Goal: Task Accomplishment & Management: Use online tool/utility

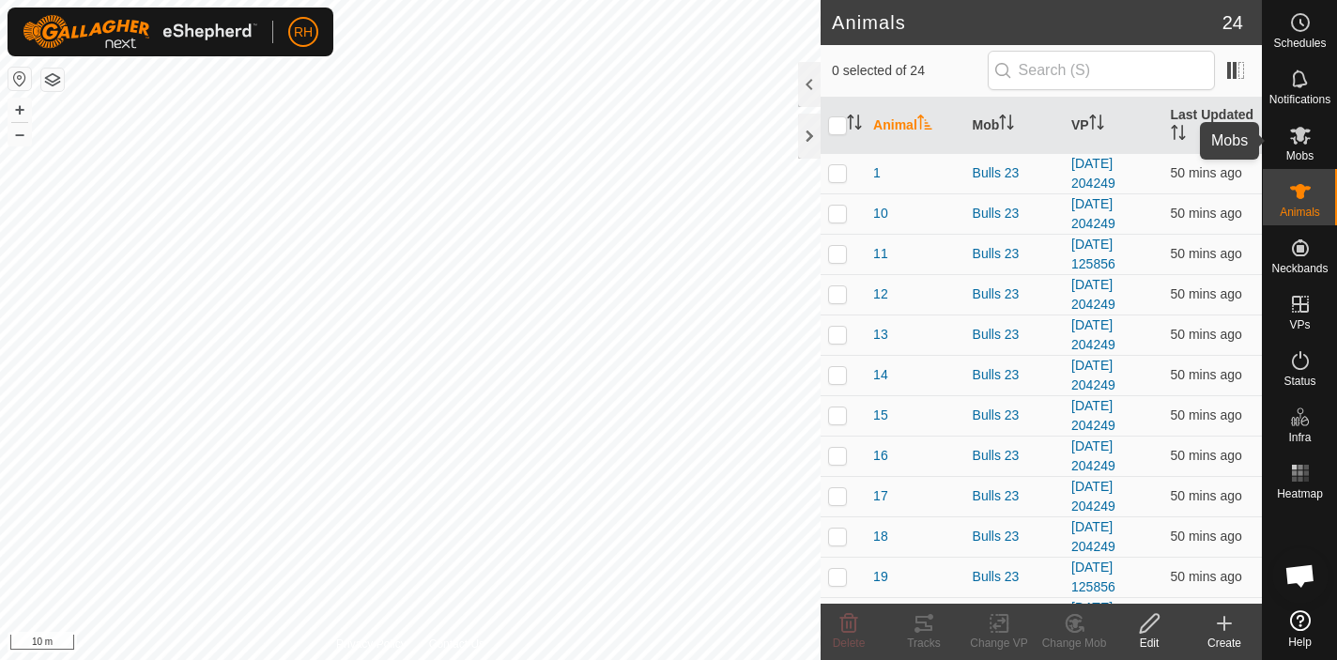
click at [1302, 145] on icon at bounding box center [1300, 135] width 23 height 23
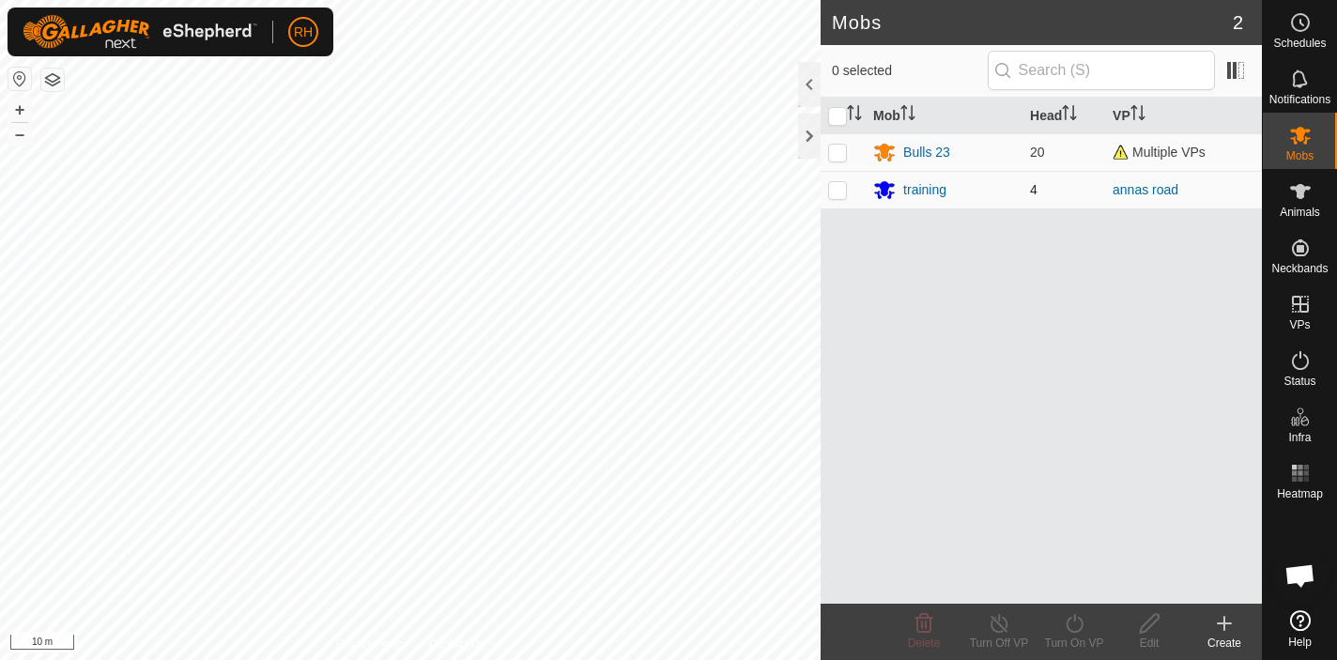
click at [836, 191] on p-checkbox at bounding box center [837, 189] width 19 height 15
checkbox input "true"
click at [1068, 625] on icon at bounding box center [1074, 623] width 23 height 23
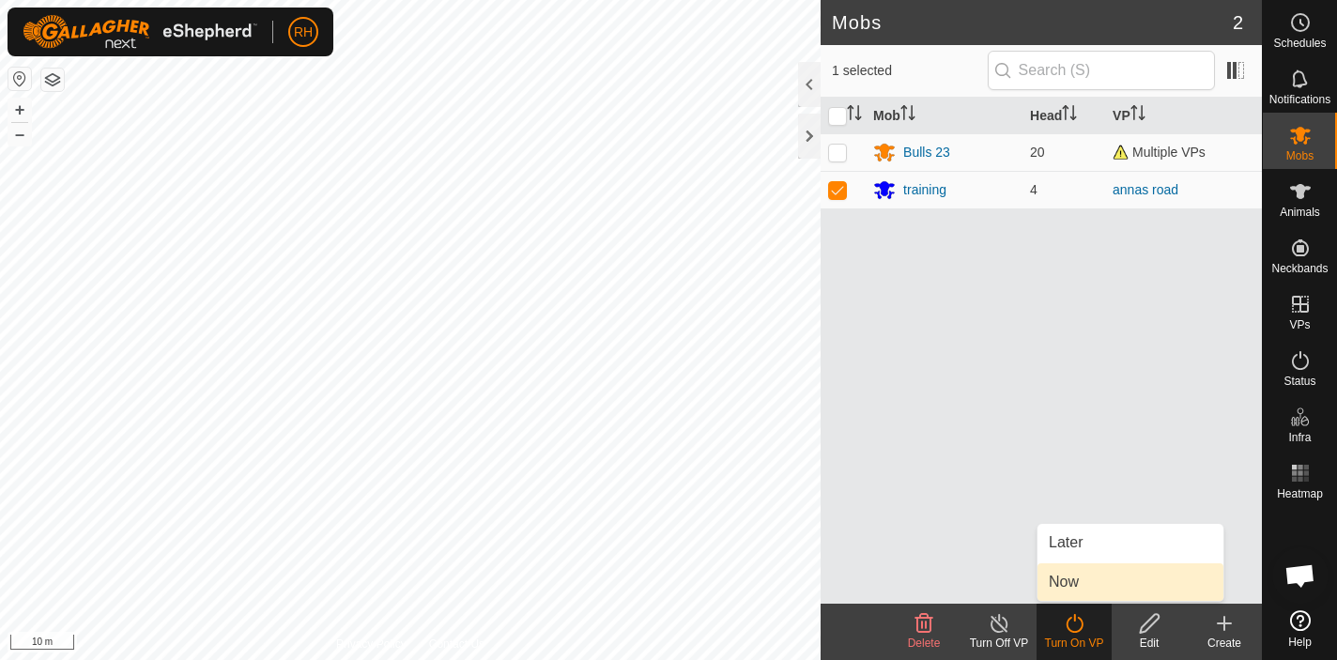
click at [1093, 582] on link "Now" at bounding box center [1130, 582] width 186 height 38
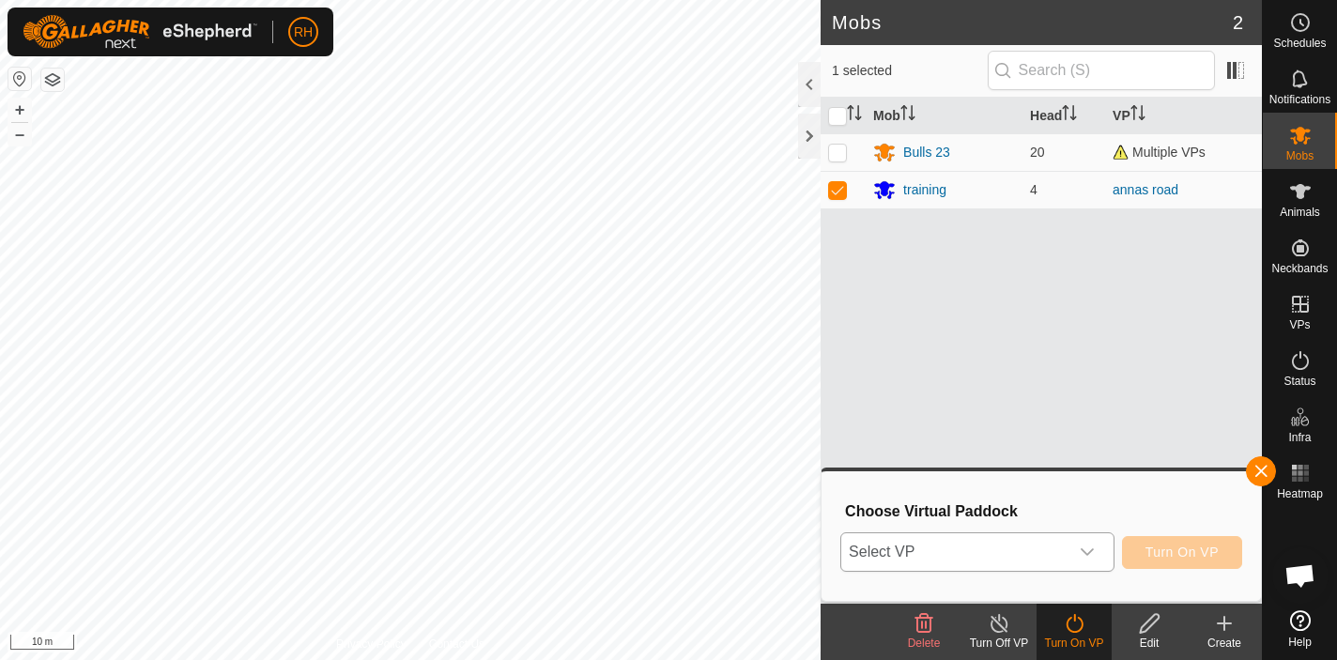
click at [1047, 560] on span "Select VP" at bounding box center [954, 552] width 227 height 38
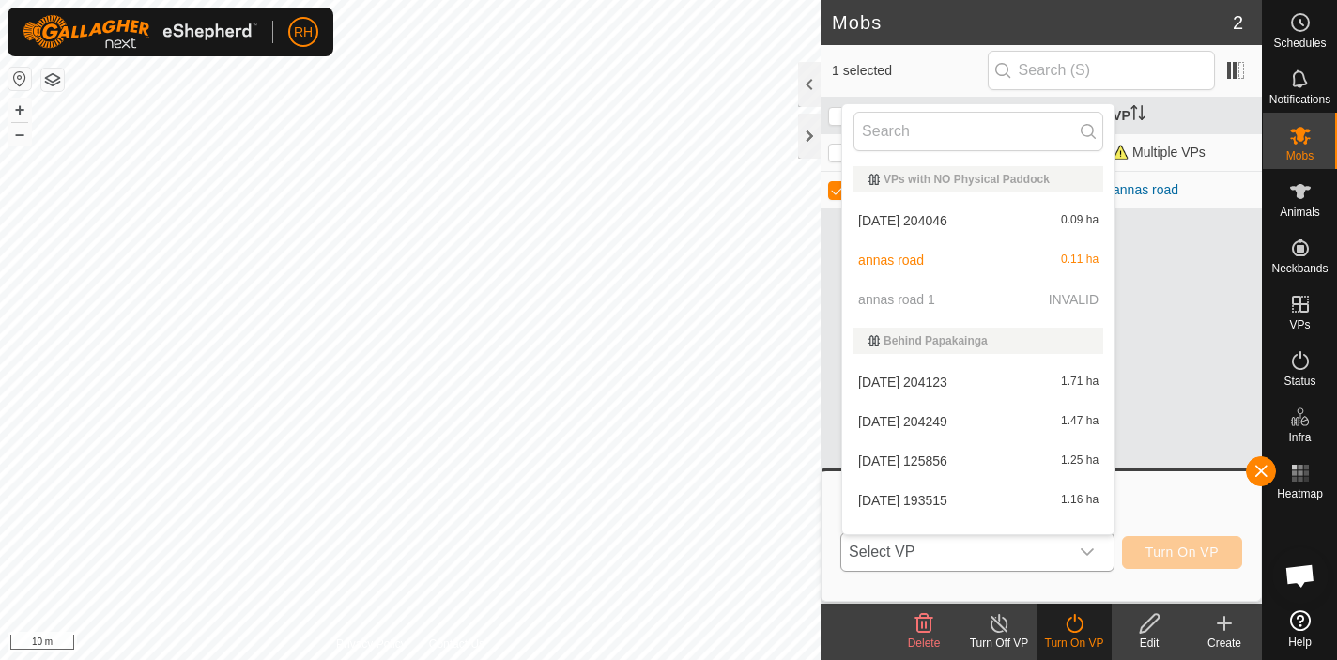
scroll to position [24, 0]
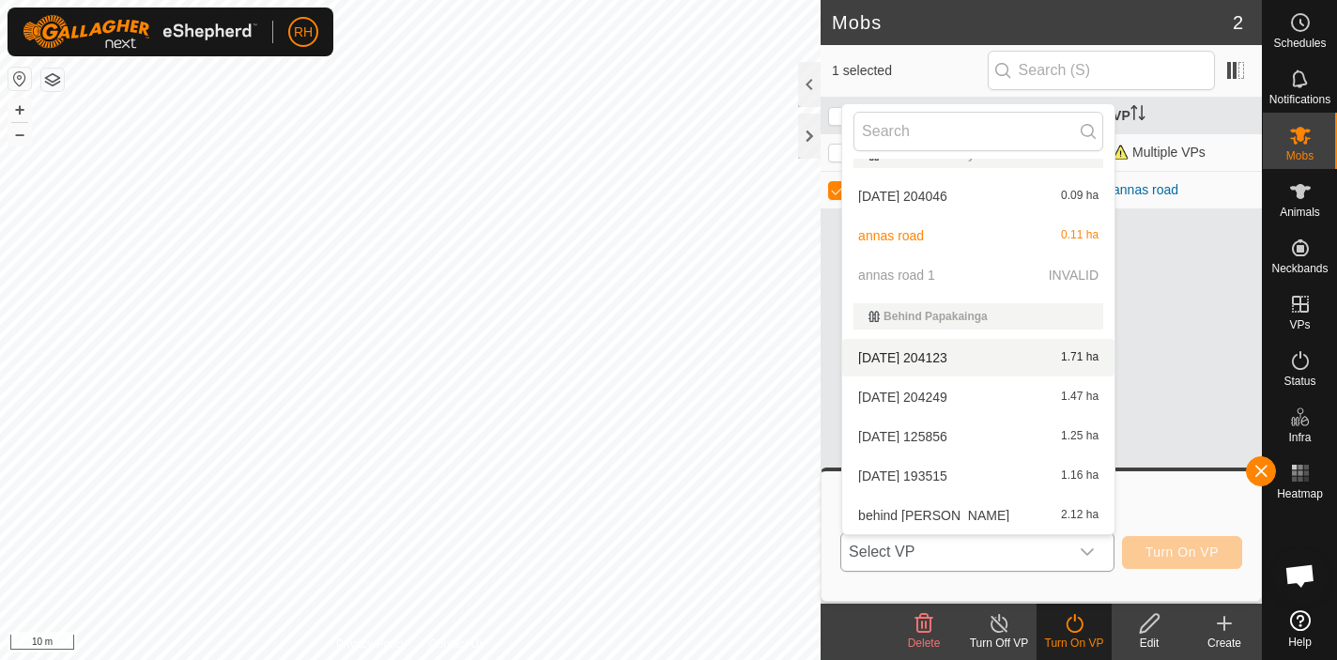
click at [999, 274] on p-selectitem "annas road 1 INVALID" at bounding box center [978, 275] width 272 height 38
click at [1129, 445] on div "Mob Head VP Bulls 23 20 Multiple VPs training 4 annas road" at bounding box center [1040, 351] width 441 height 506
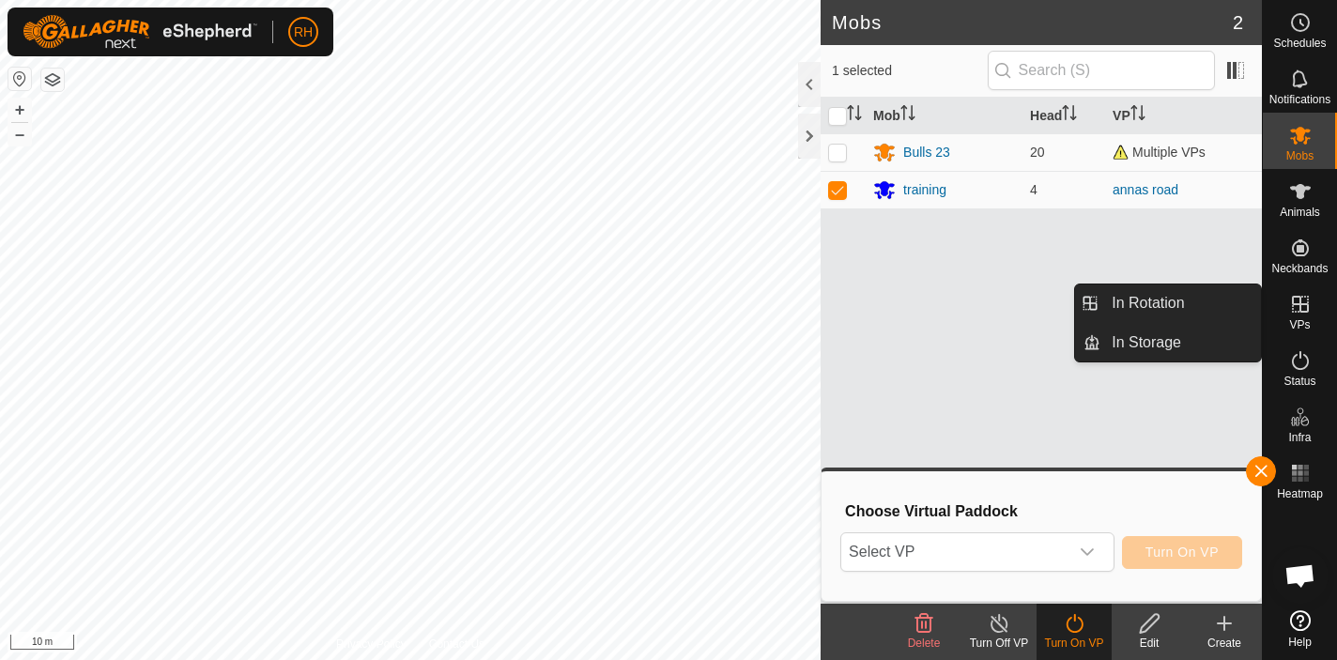
click at [1298, 325] on span "VPs" at bounding box center [1299, 324] width 21 height 11
click at [1203, 303] on link "In Rotation" at bounding box center [1180, 303] width 161 height 38
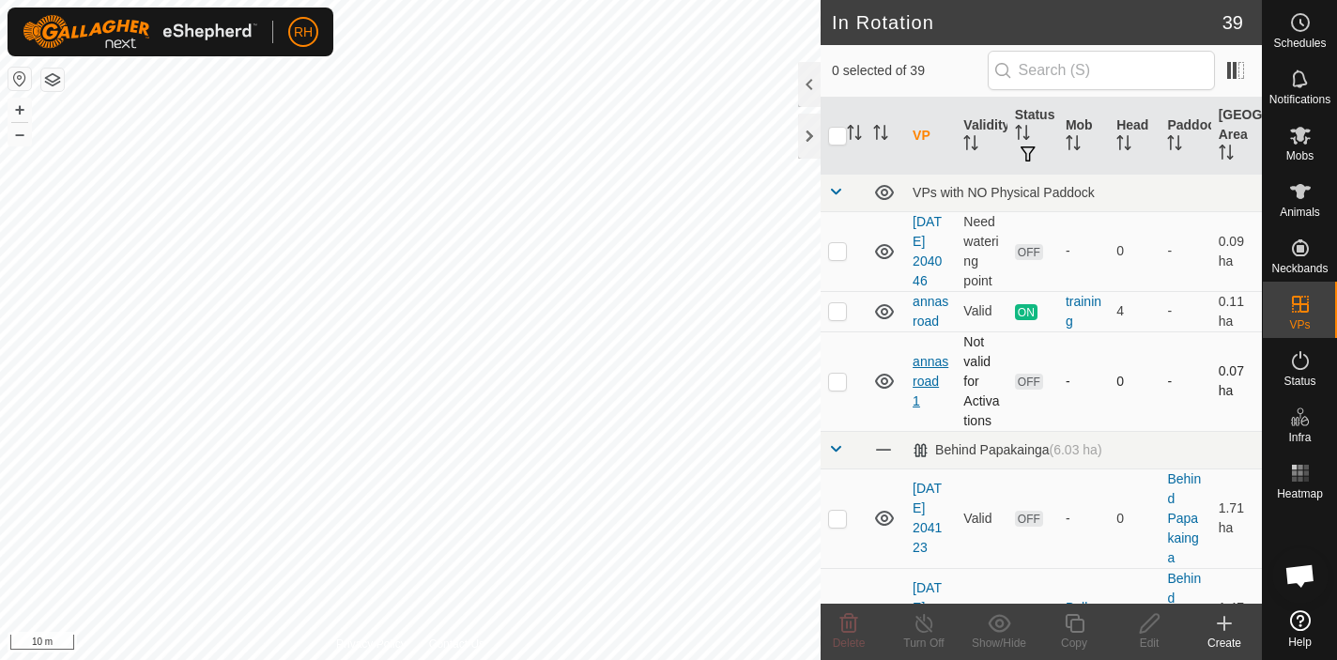
click at [921, 386] on link "annas road 1" at bounding box center [930, 381] width 36 height 54
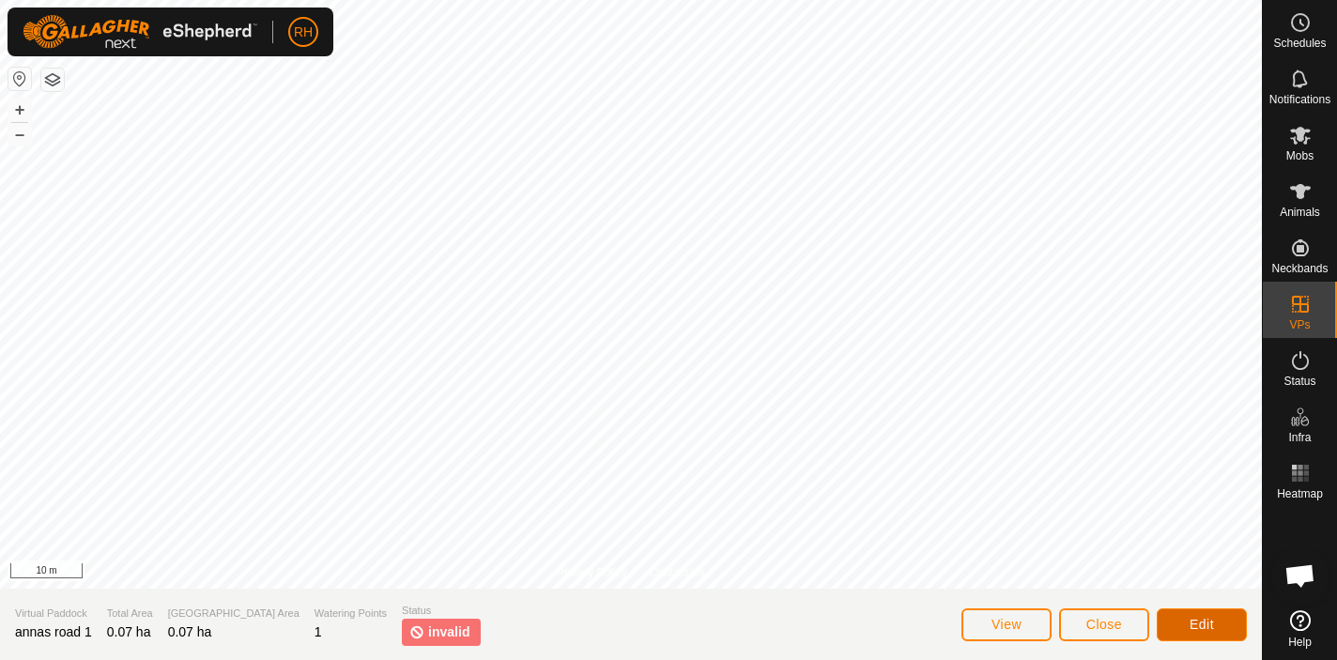
click at [1193, 619] on span "Edit" at bounding box center [1201, 624] width 24 height 15
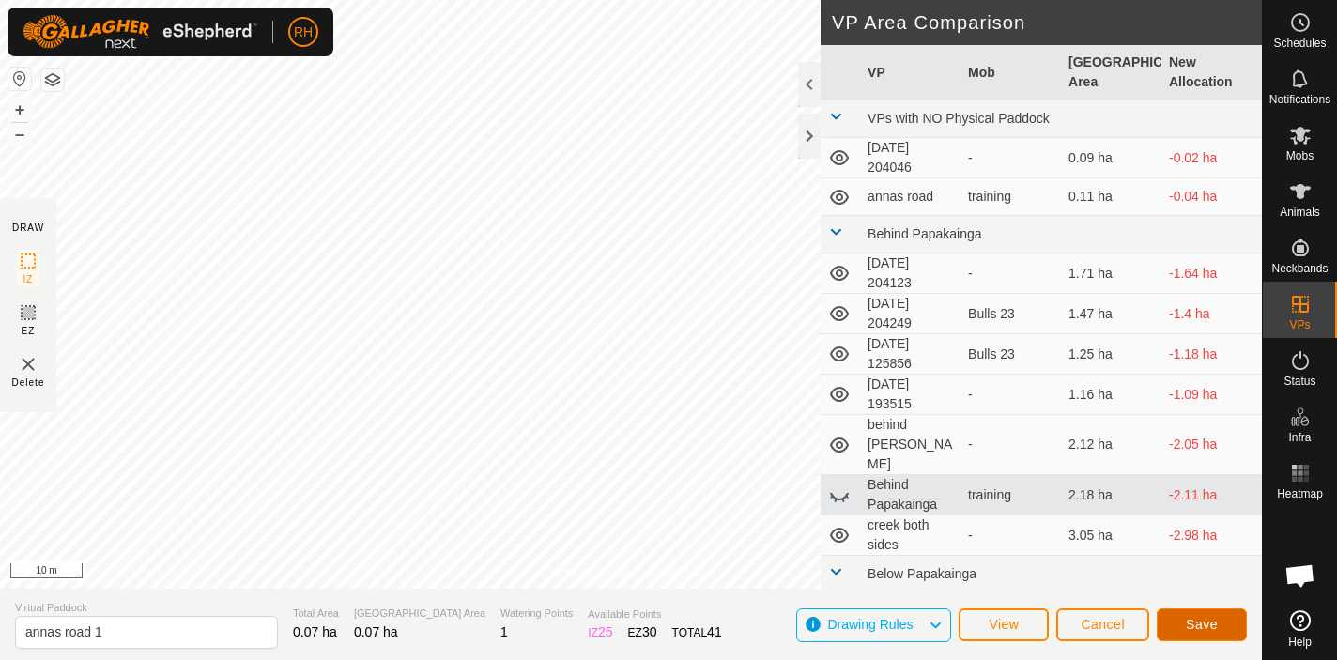
click at [1202, 631] on span "Save" at bounding box center [1201, 624] width 32 height 15
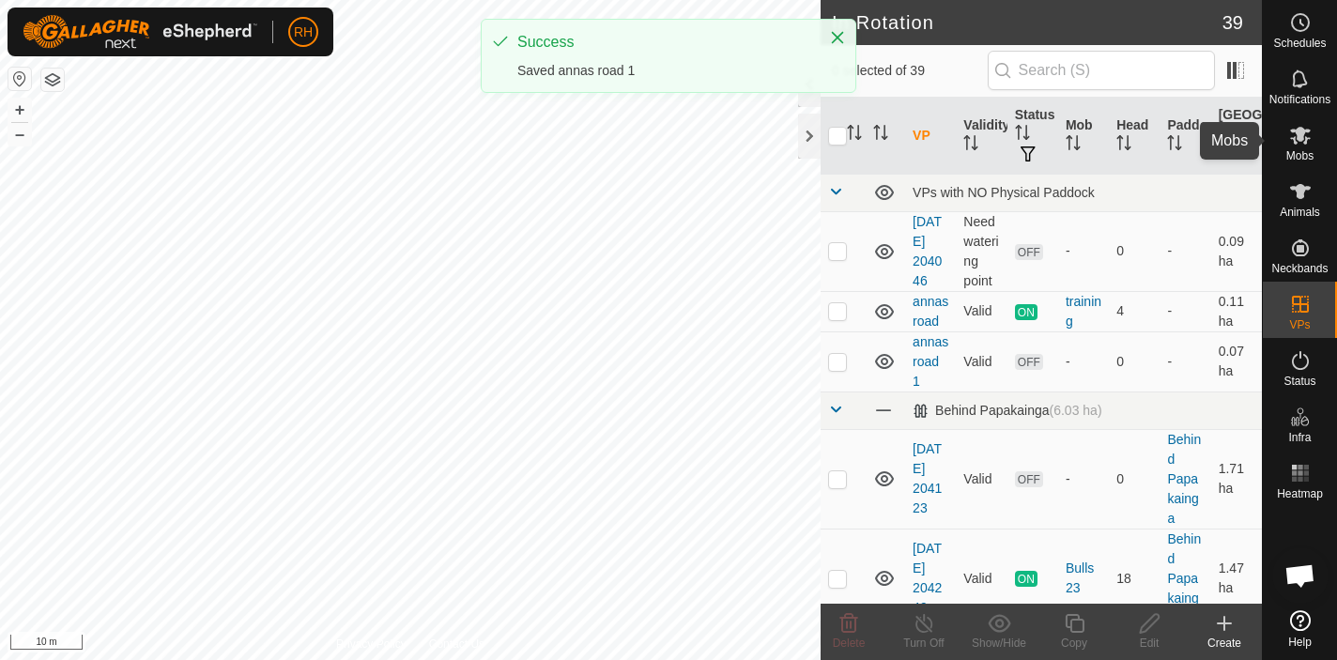
click at [1295, 145] on icon at bounding box center [1300, 135] width 23 height 23
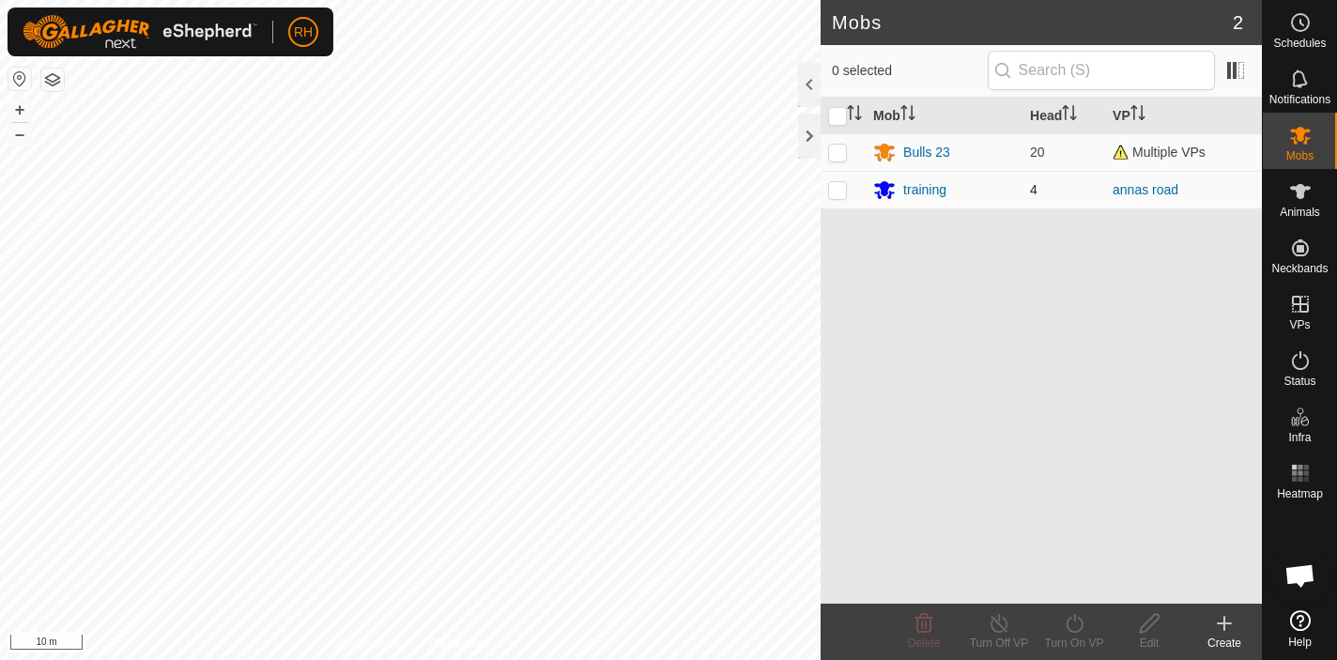
click at [847, 186] on p-tablecheckbox at bounding box center [837, 189] width 19 height 15
checkbox input "true"
click at [1075, 626] on icon at bounding box center [1074, 623] width 23 height 23
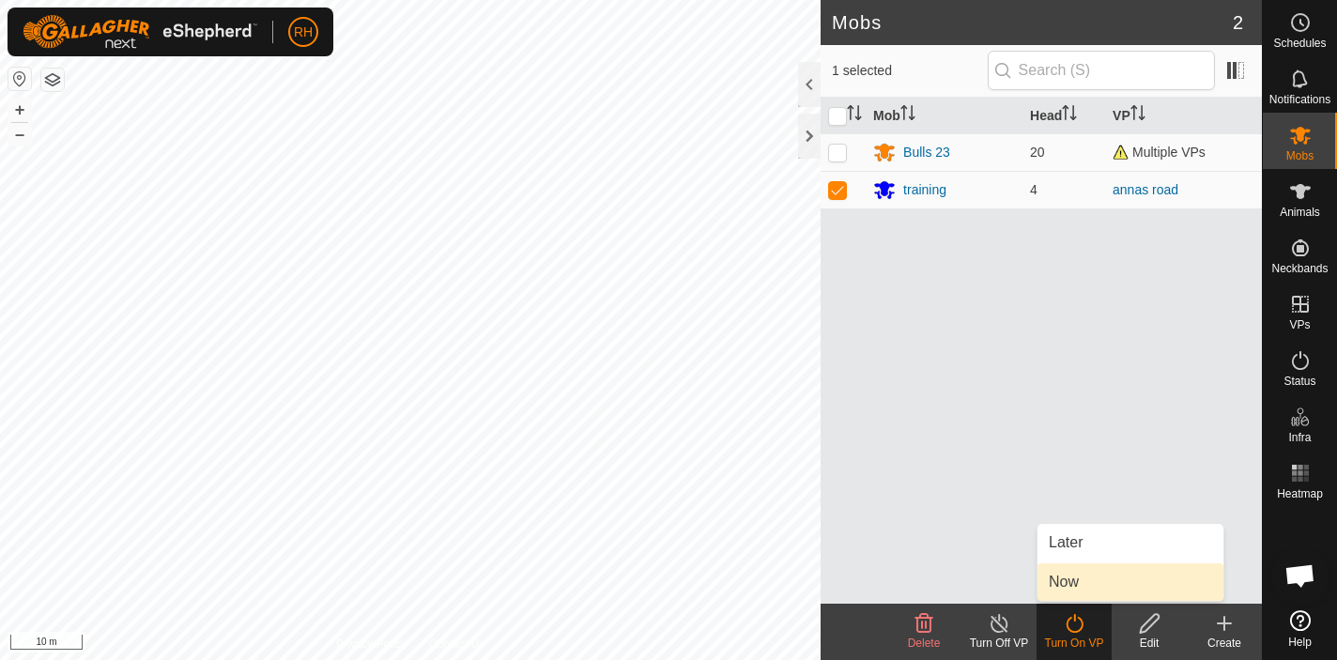
click at [1077, 595] on link "Now" at bounding box center [1130, 582] width 186 height 38
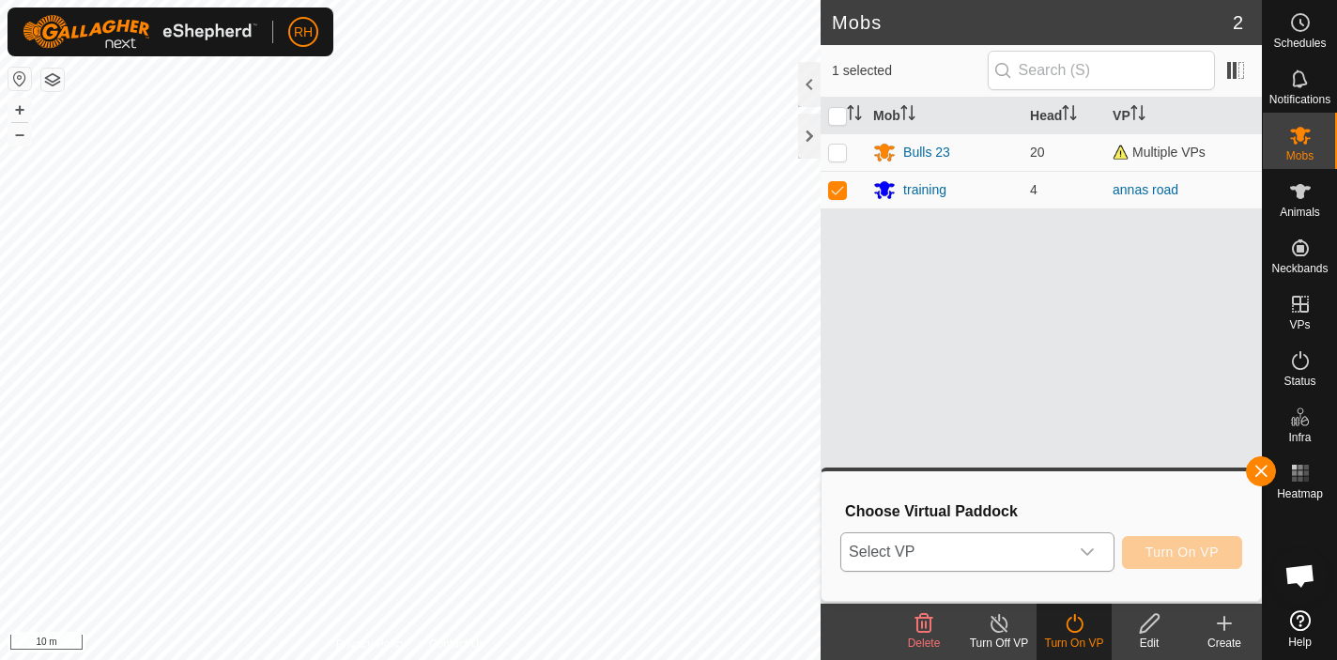
click at [1064, 547] on span "Select VP" at bounding box center [954, 552] width 227 height 38
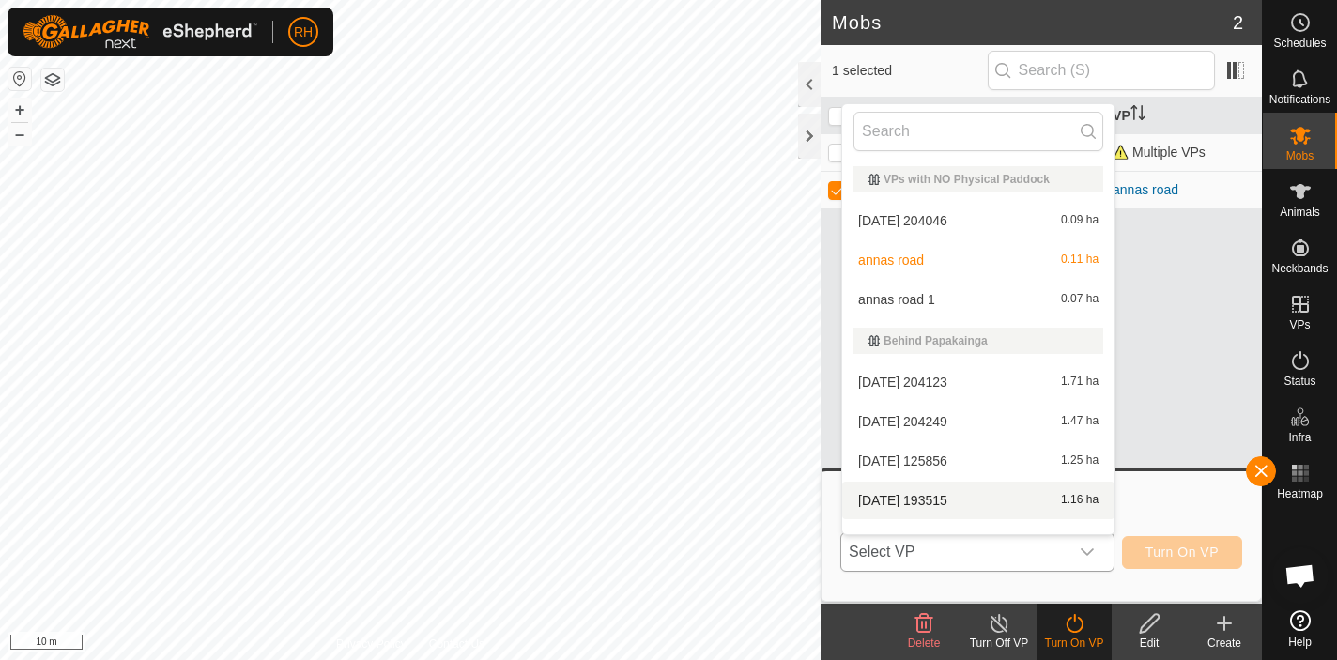
scroll to position [24, 0]
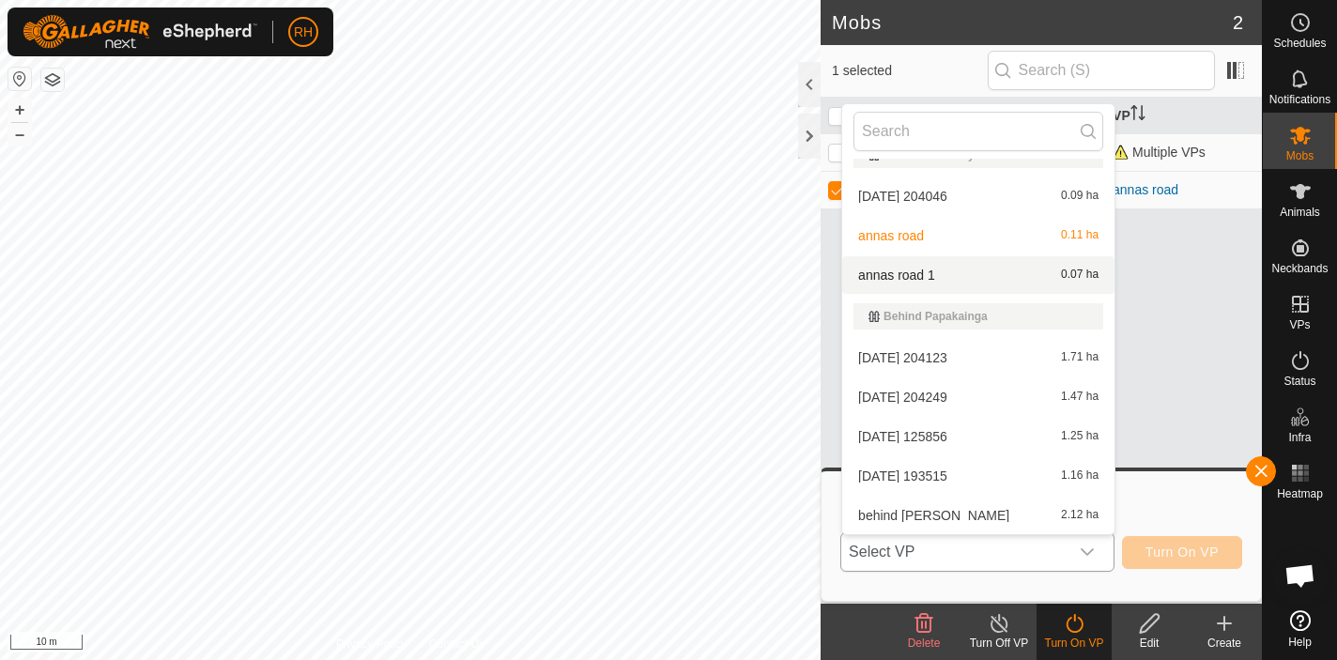
click at [986, 272] on li "annas road 1 0.07 ha" at bounding box center [978, 275] width 272 height 38
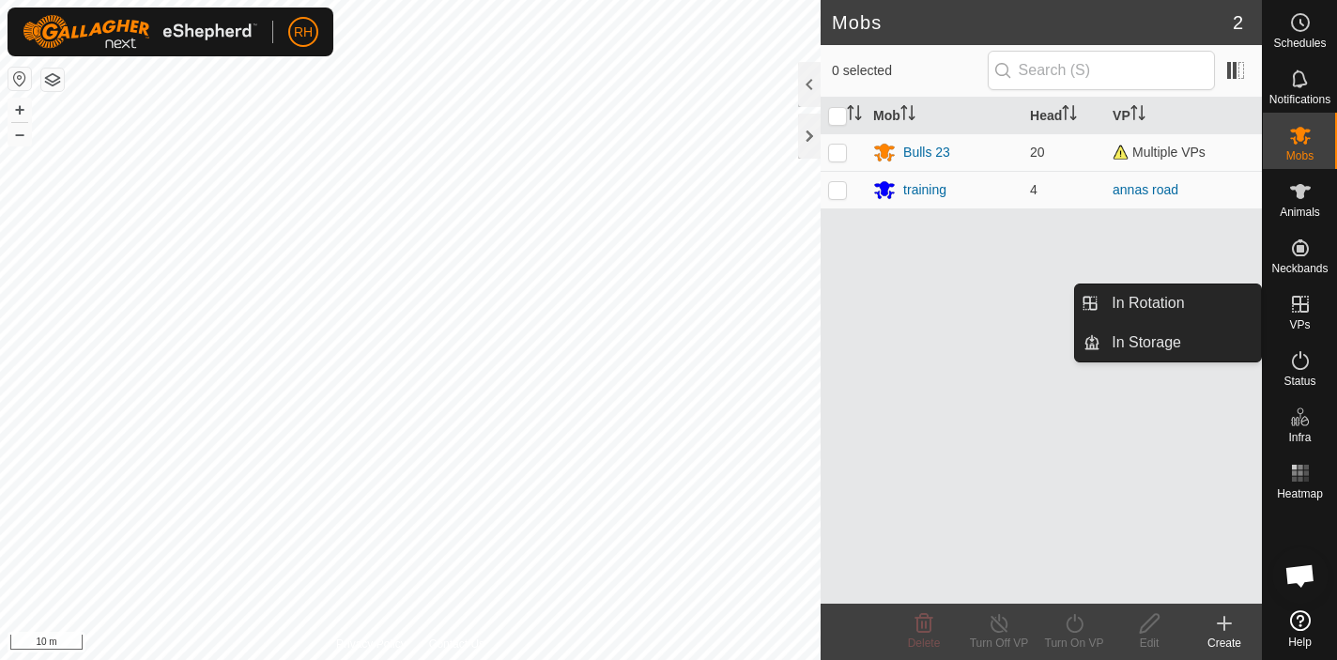
click at [1298, 310] on icon at bounding box center [1300, 304] width 23 height 23
click at [1156, 318] on link "In Rotation" at bounding box center [1180, 303] width 161 height 38
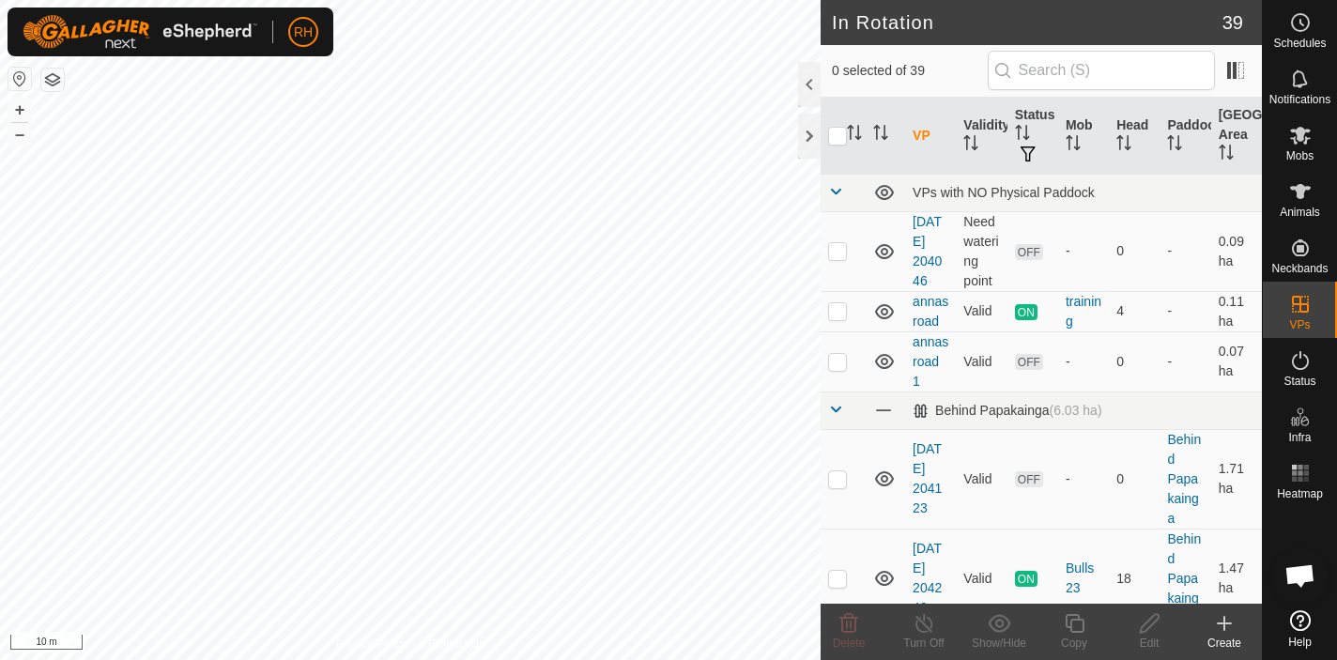
click at [1230, 629] on icon at bounding box center [1224, 623] width 23 height 23
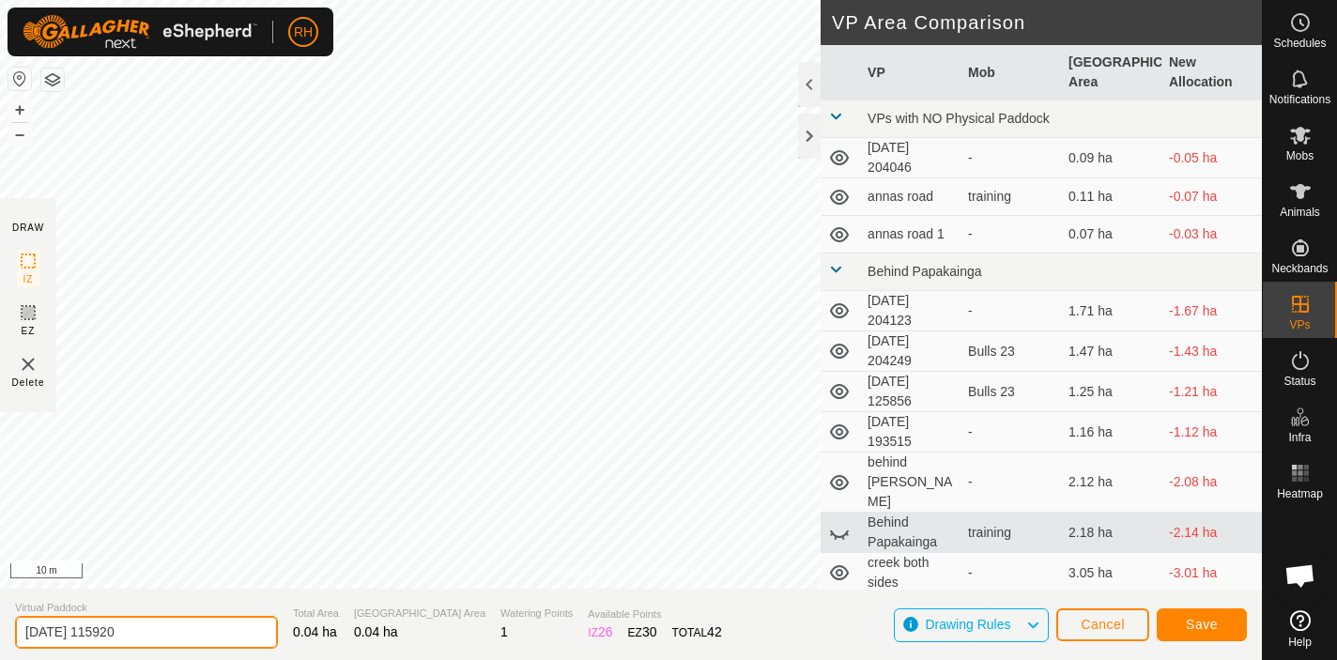
click at [142, 629] on input "[DATE] 115920" at bounding box center [146, 632] width 263 height 33
type input "annas 2"
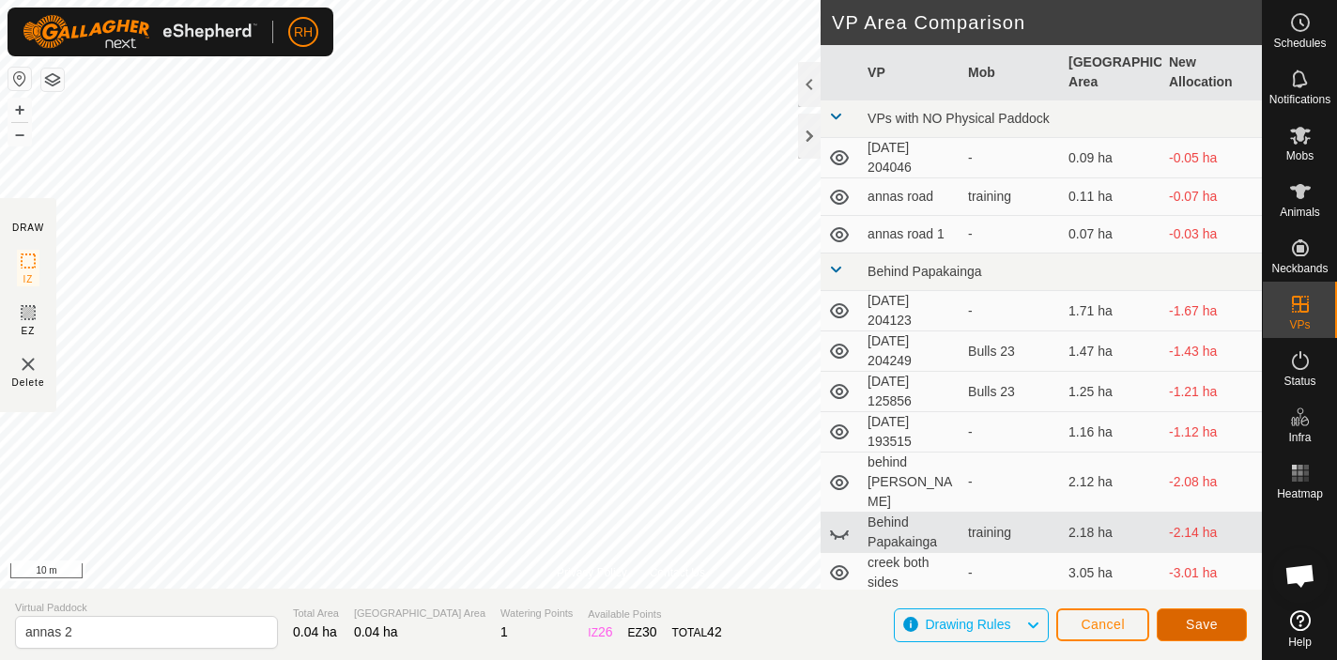
click at [1194, 628] on span "Save" at bounding box center [1201, 624] width 32 height 15
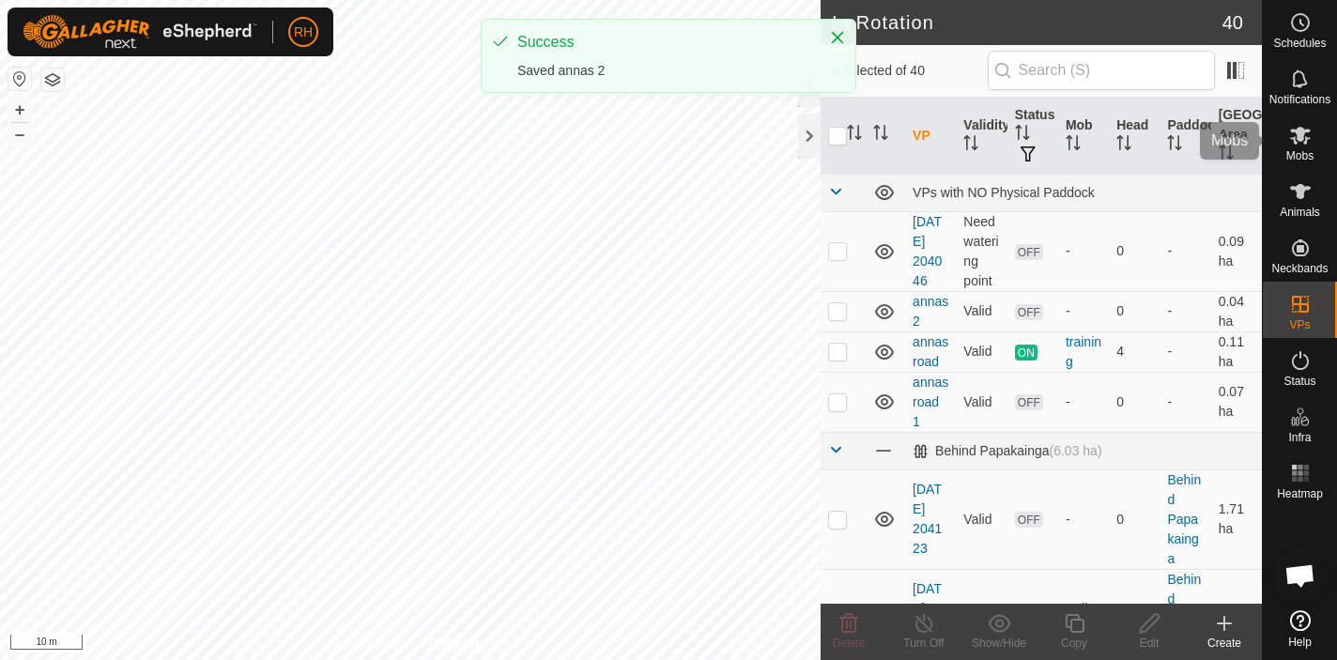
click at [1307, 145] on icon at bounding box center [1300, 135] width 23 height 23
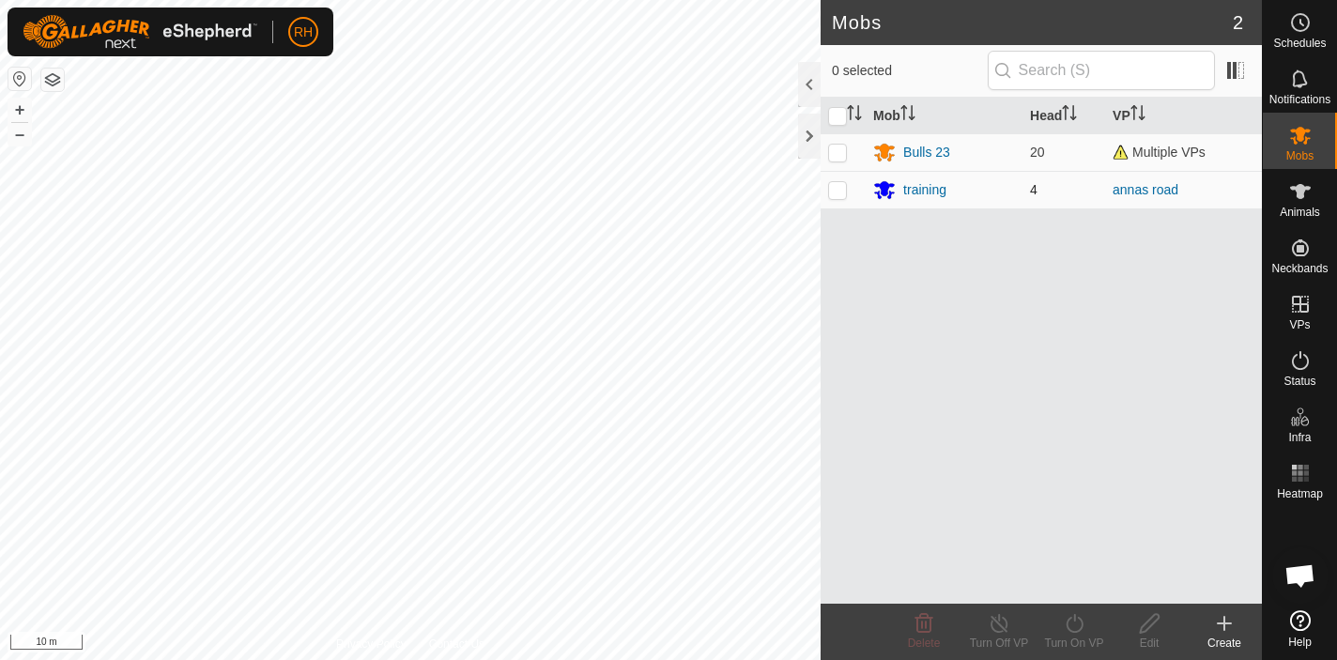
click at [833, 186] on p-checkbox at bounding box center [837, 189] width 19 height 15
checkbox input "true"
click at [1067, 627] on icon at bounding box center [1074, 623] width 23 height 23
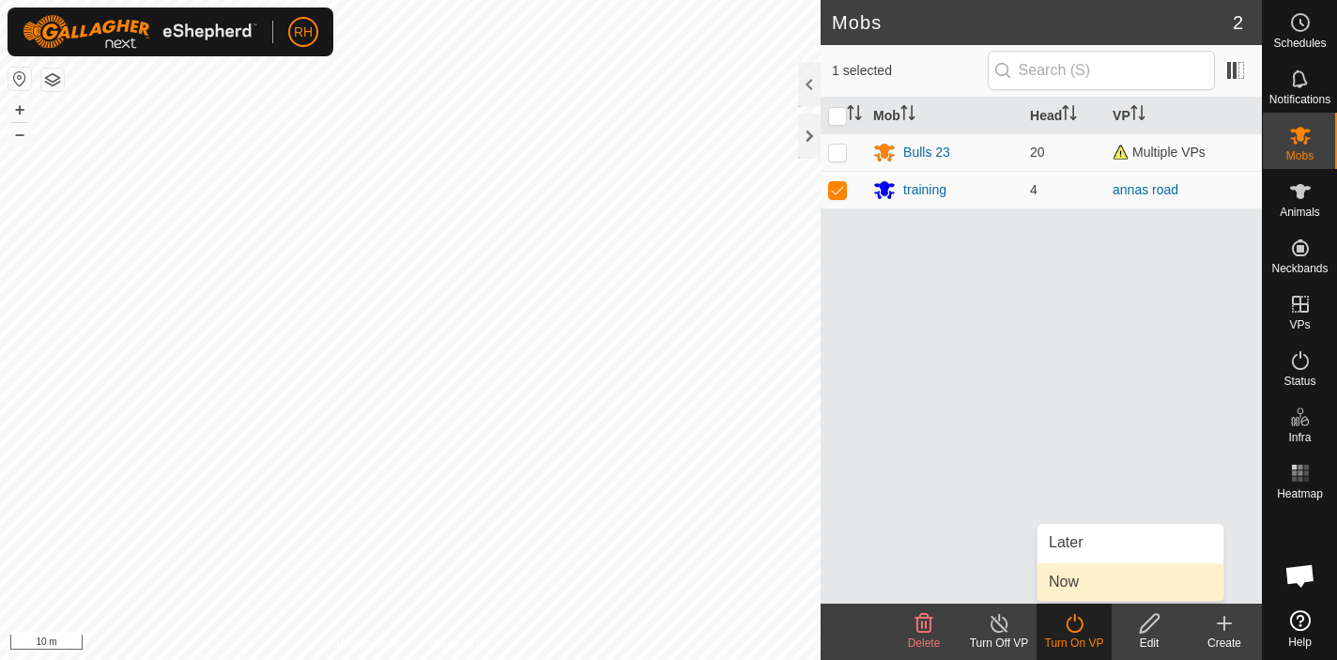
click at [1093, 573] on link "Now" at bounding box center [1130, 582] width 186 height 38
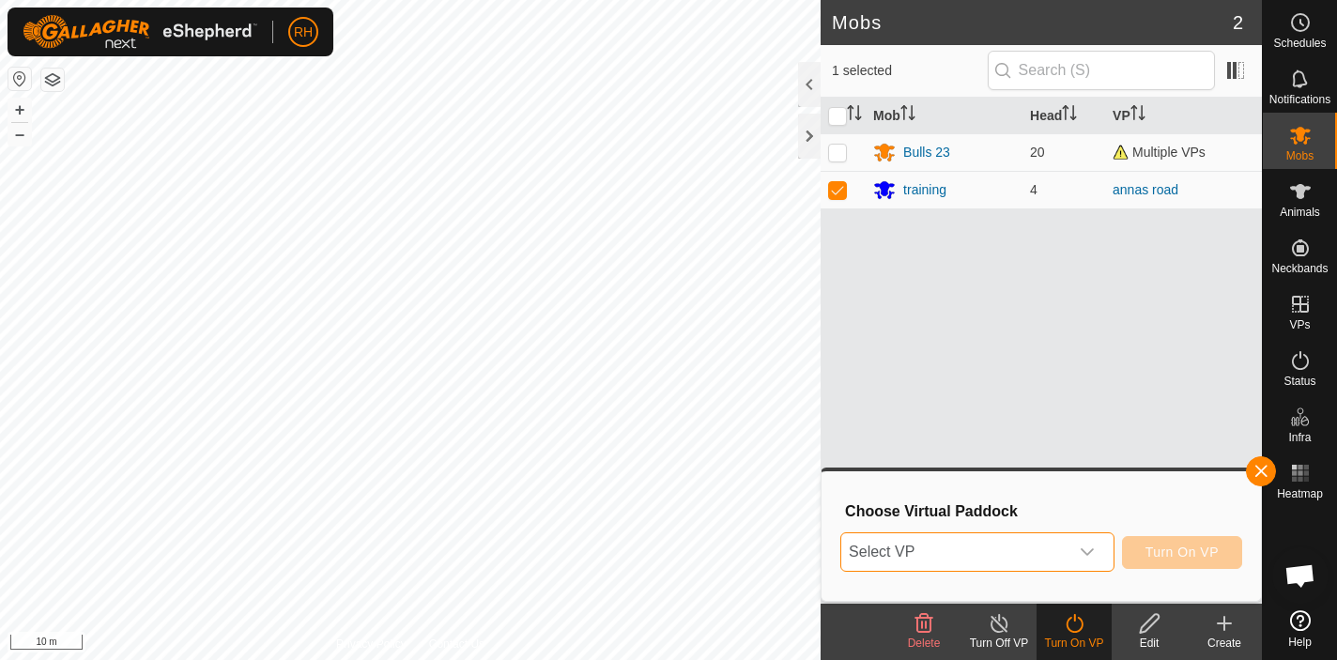
click at [1061, 555] on span "Select VP" at bounding box center [954, 552] width 227 height 38
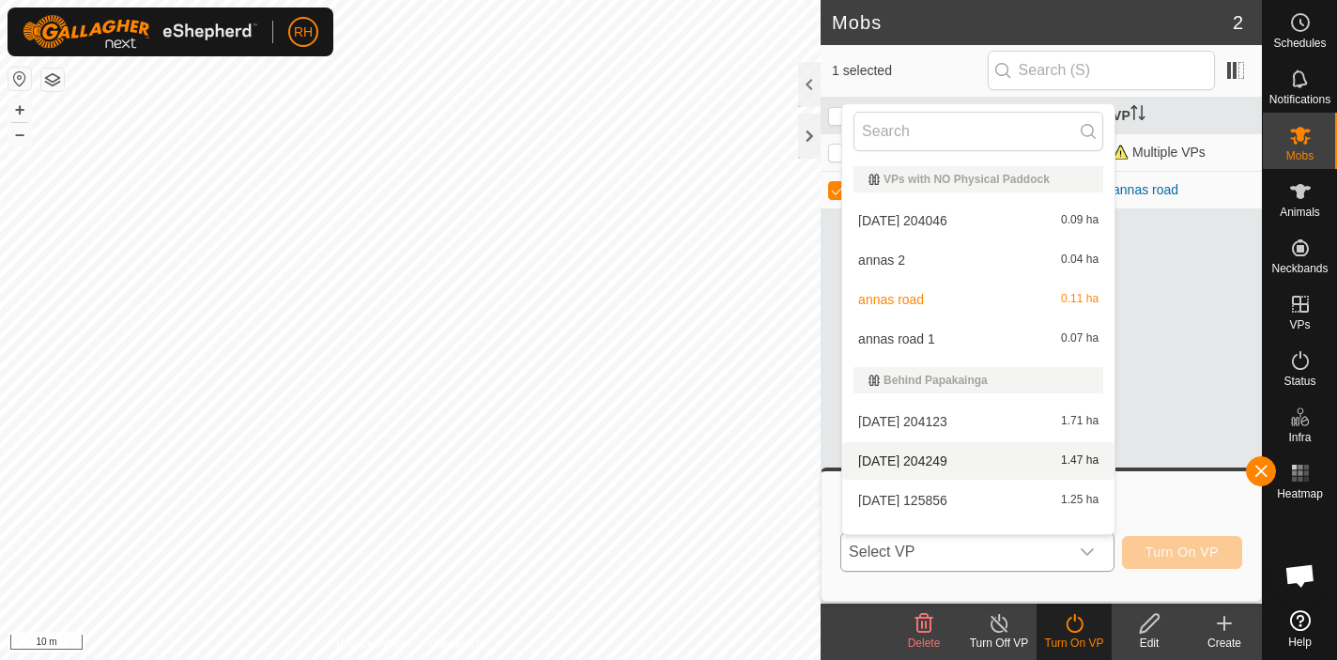
scroll to position [24, 0]
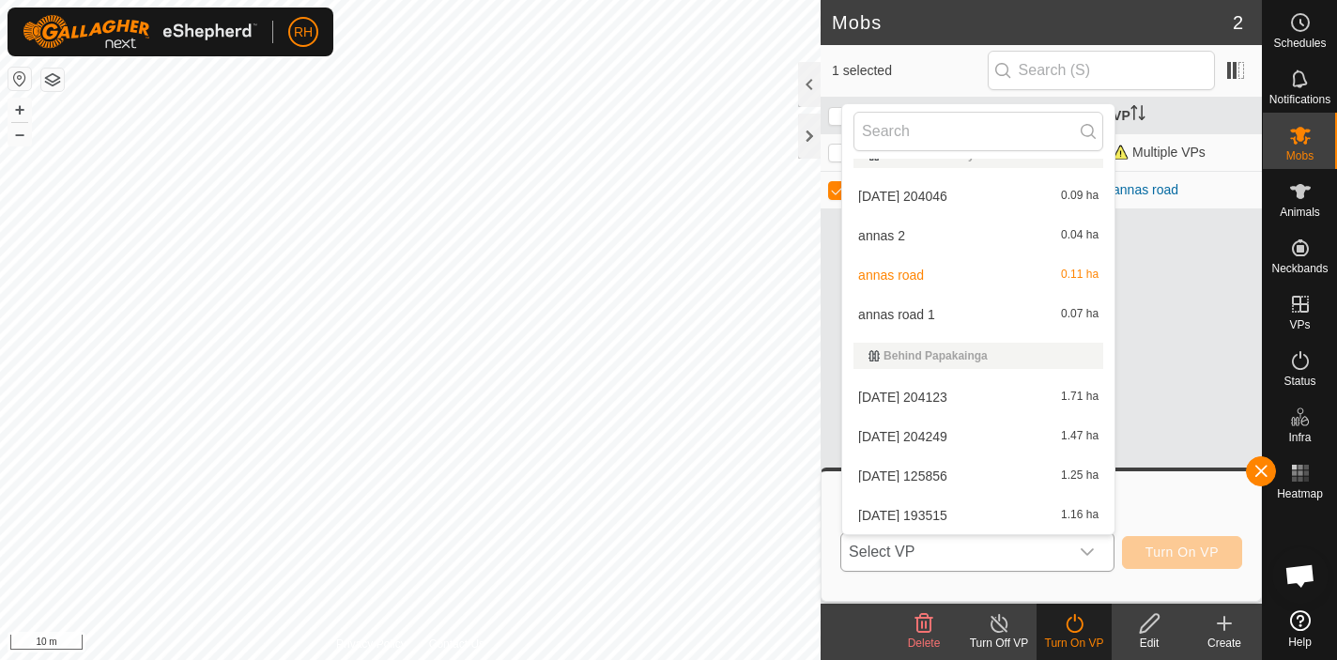
click at [971, 241] on li "annas 2 0.04 ha" at bounding box center [978, 236] width 272 height 38
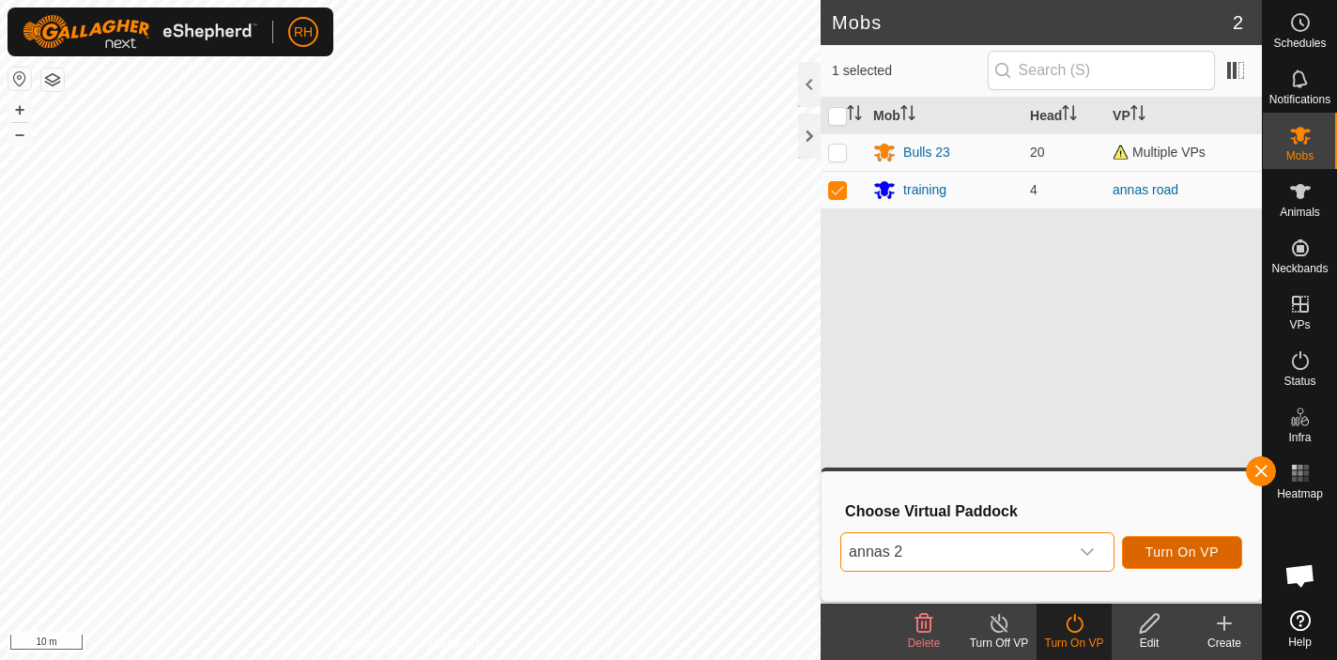
click at [1164, 547] on span "Turn On VP" at bounding box center [1181, 551] width 73 height 15
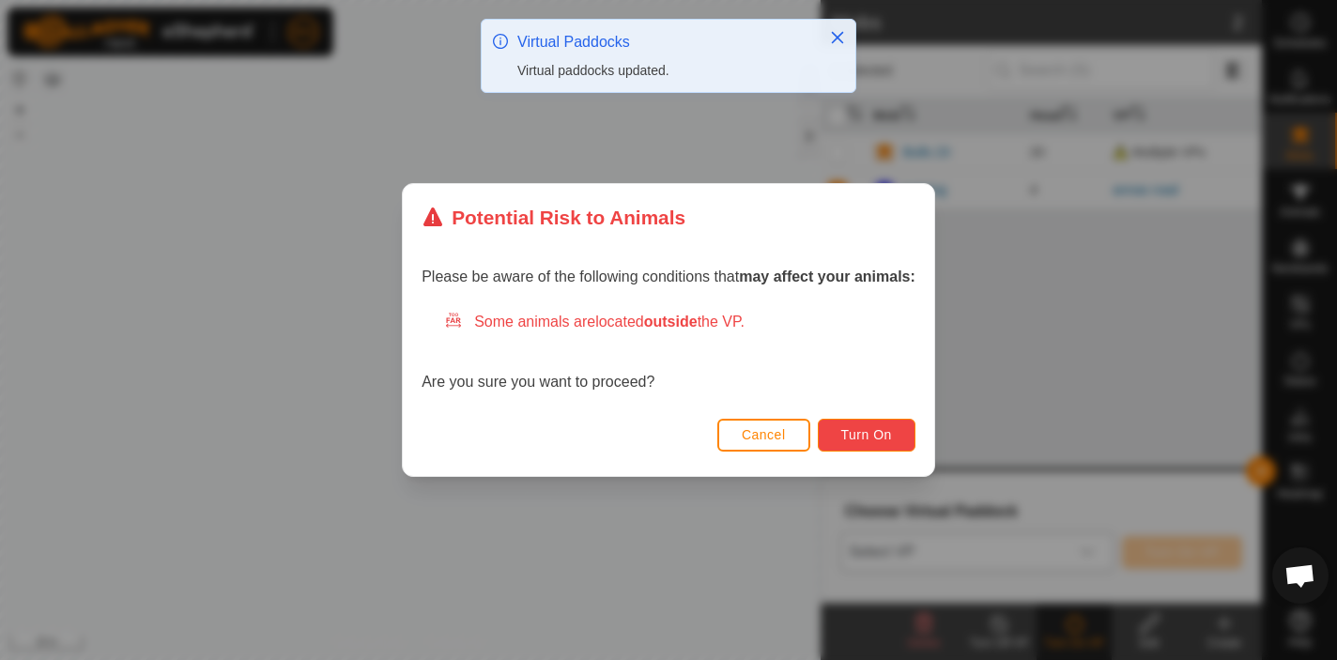
click at [885, 440] on span "Turn On" at bounding box center [866, 434] width 51 height 15
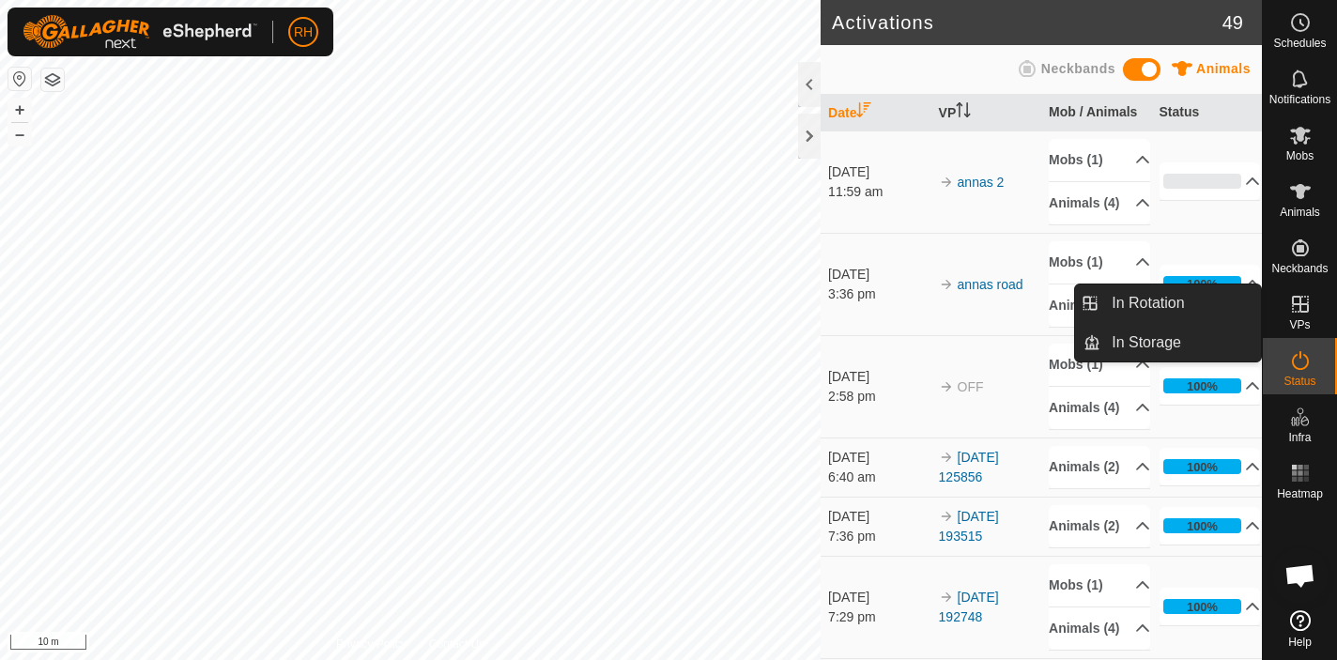
click at [1302, 311] on icon at bounding box center [1300, 304] width 17 height 17
click at [1185, 312] on link "In Rotation" at bounding box center [1180, 303] width 161 height 38
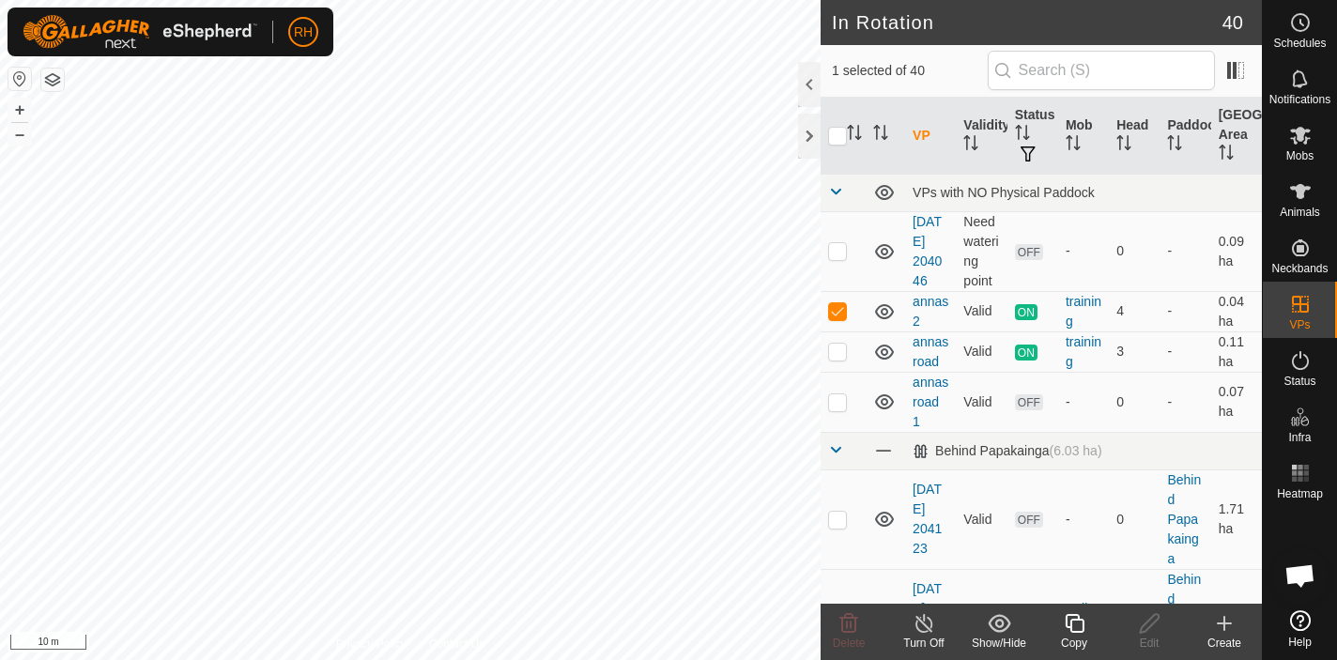
click at [1223, 635] on div "Create" at bounding box center [1223, 643] width 75 height 17
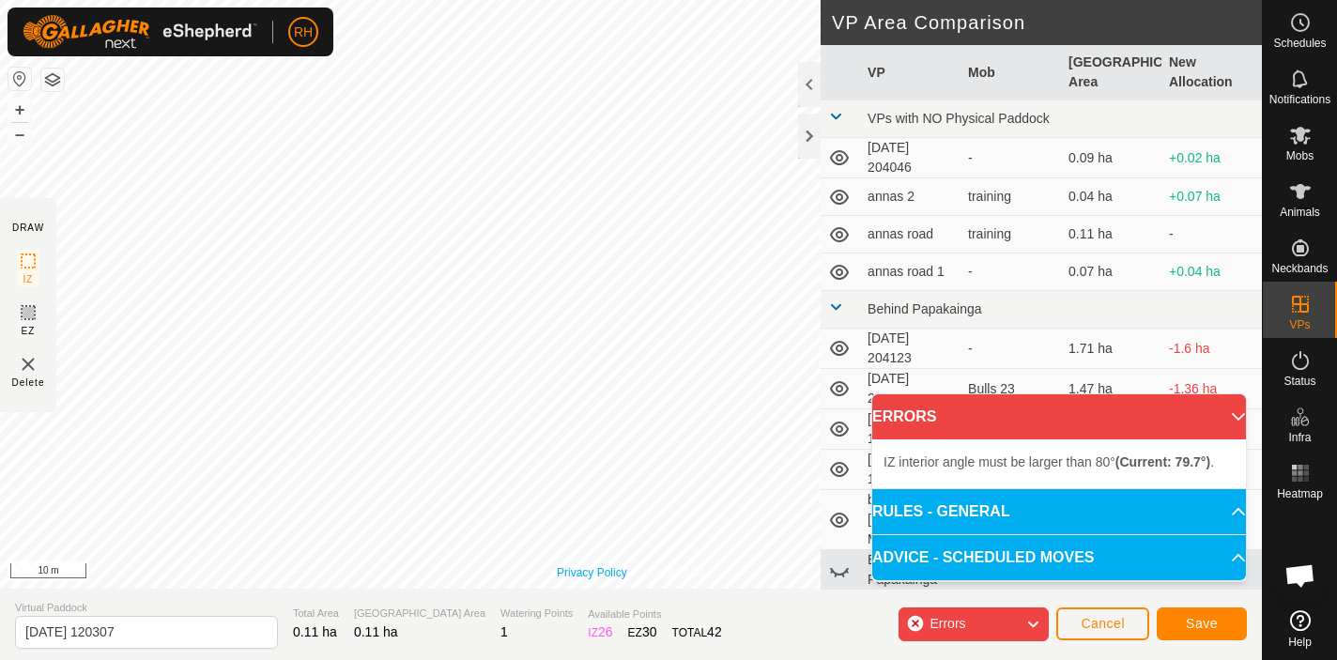
click at [589, 579] on div "Privacy Policy Contact Us + – ⇧ i 10 m" at bounding box center [631, 294] width 1262 height 589
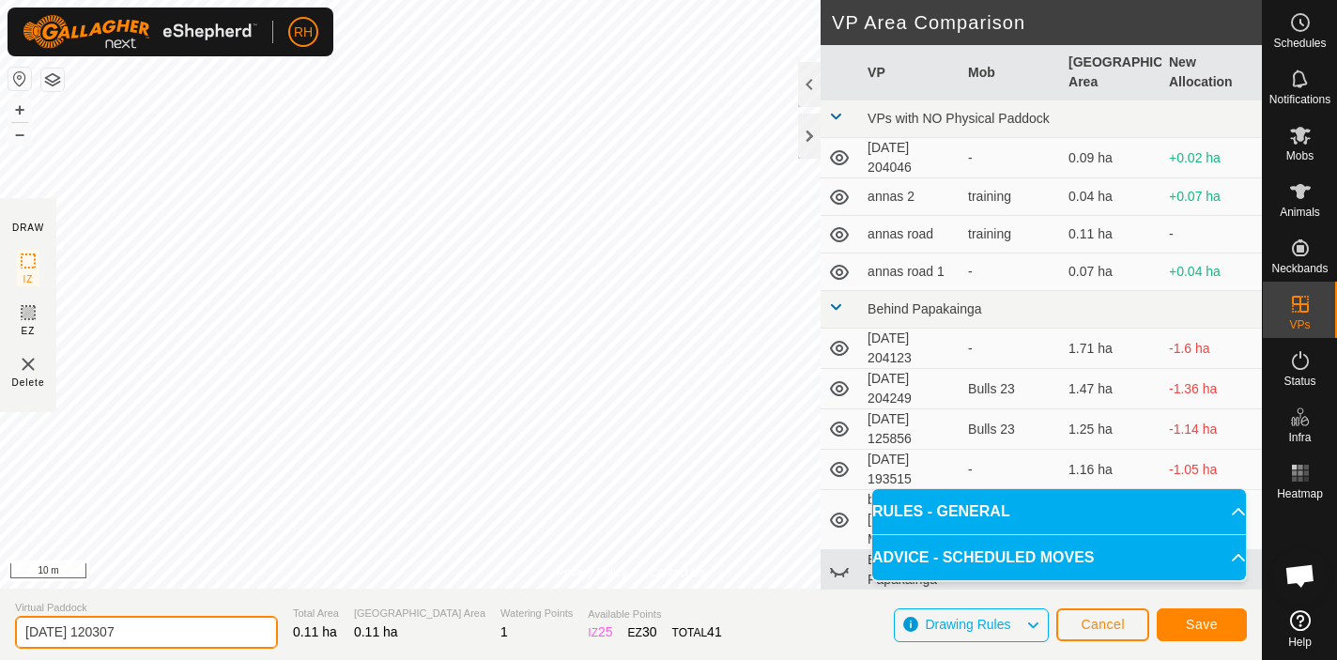
click at [154, 634] on input "[DATE] 120307" at bounding box center [146, 632] width 263 height 33
type input "annas 3"
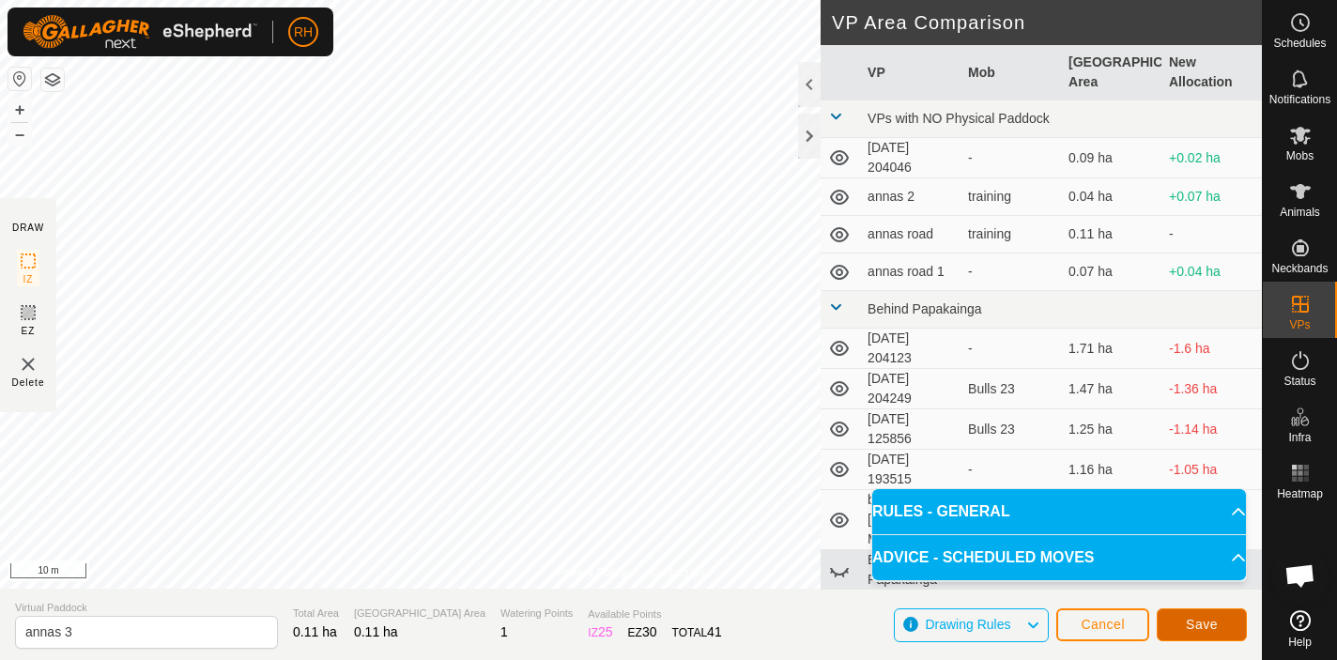
click at [1211, 618] on span "Save" at bounding box center [1201, 624] width 32 height 15
